Goal: Task Accomplishment & Management: Manage account settings

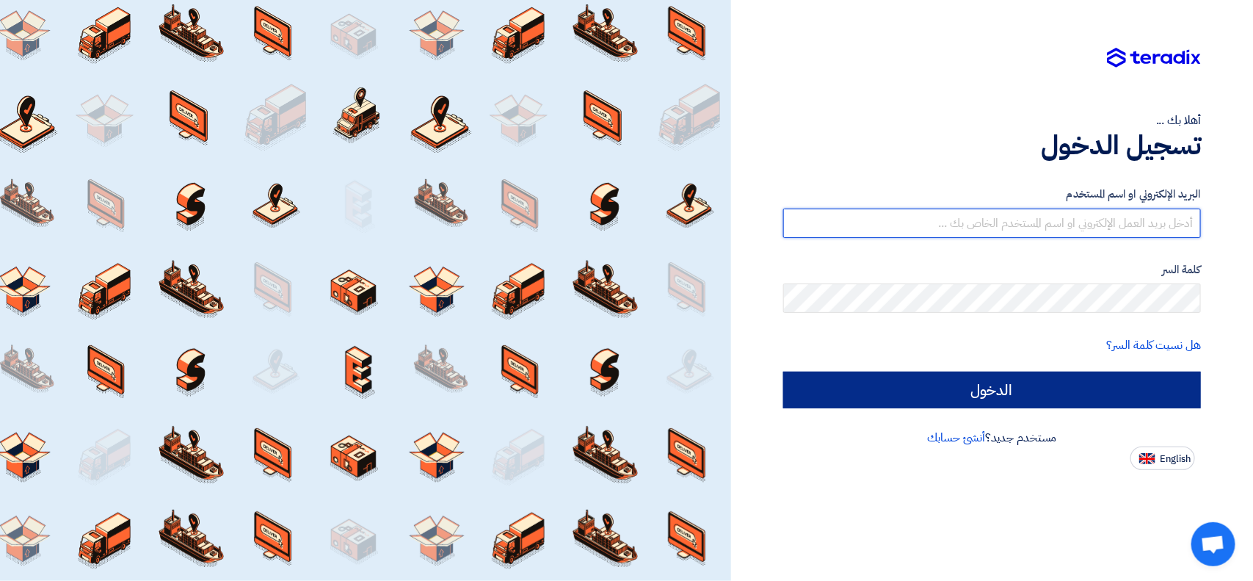
type input "[EMAIL_ADDRESS][DOMAIN_NAME]"
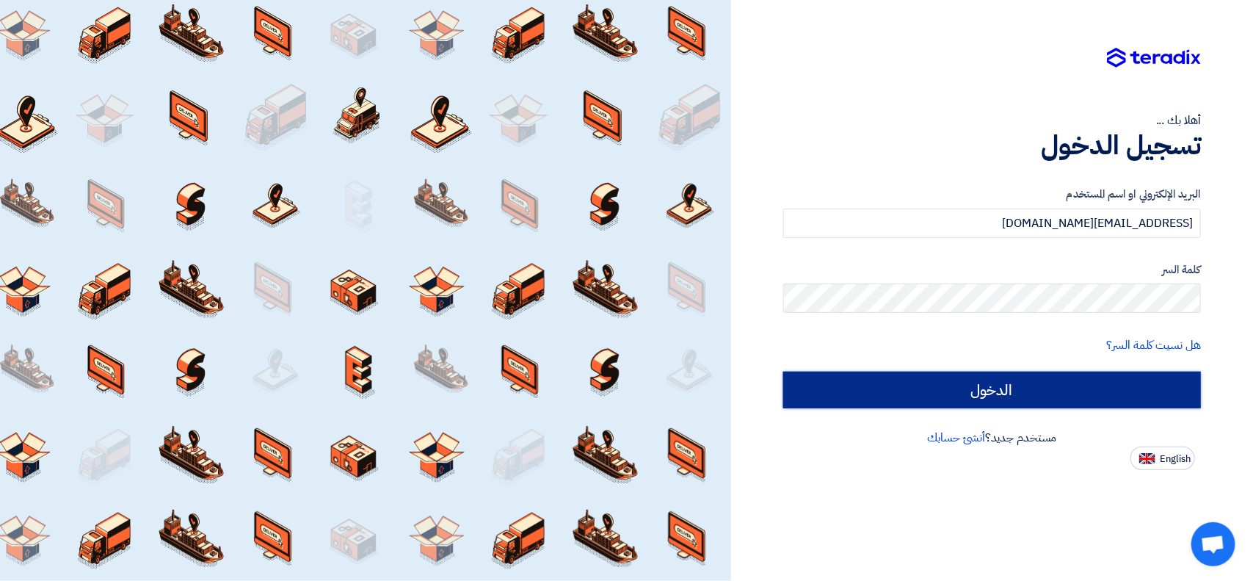
click at [921, 386] on input "الدخول" at bounding box center [992, 390] width 418 height 37
type input "Sign in"
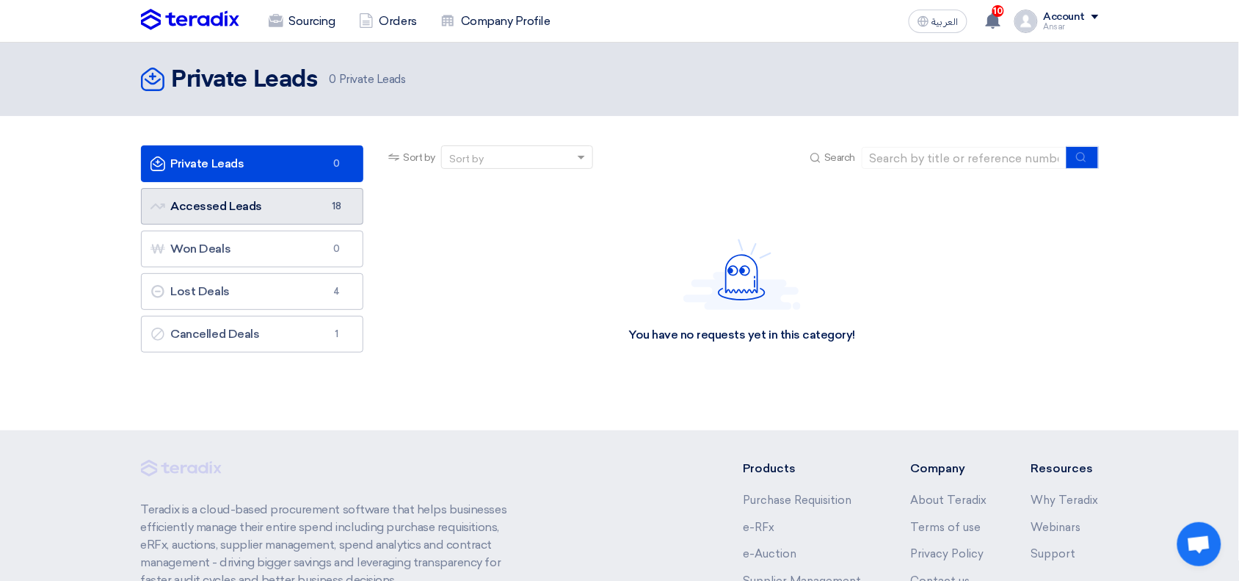
click at [191, 199] on link "Accessed Leads Accessed Leads 18" at bounding box center [252, 206] width 223 height 37
click at [254, 208] on link "Accessed Leads Accessed Leads 0" at bounding box center [252, 206] width 223 height 37
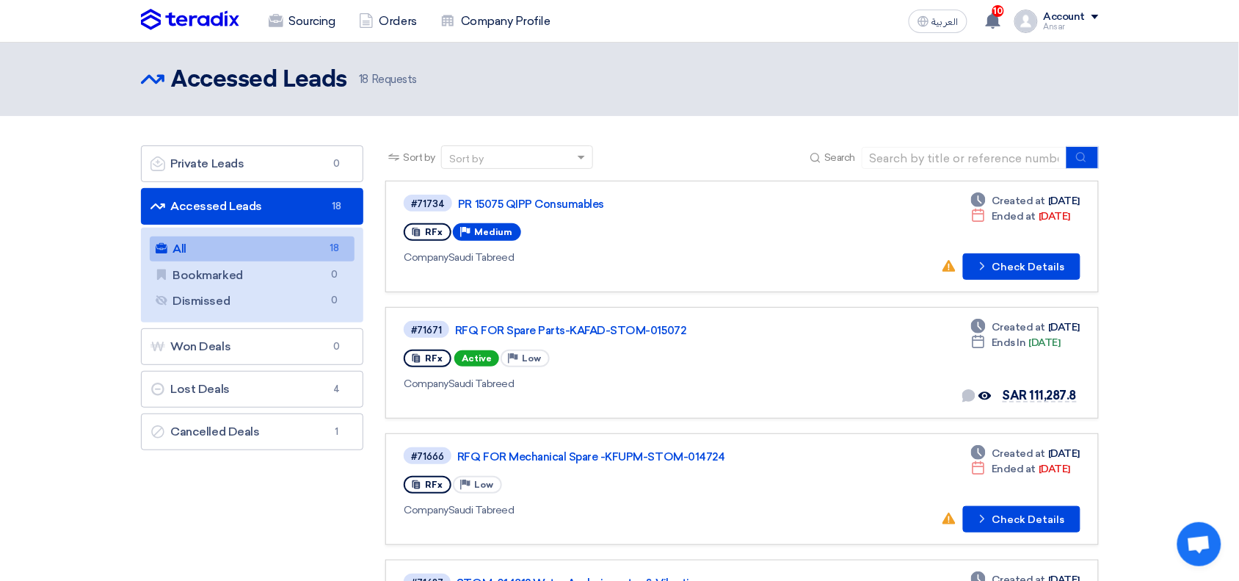
click at [233, 245] on link "All All 18" at bounding box center [253, 248] width 206 height 25
